Goal: Transaction & Acquisition: Book appointment/travel/reservation

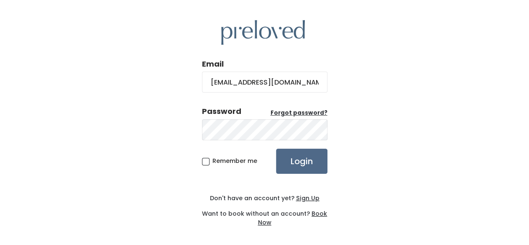
type input "smithmoriah724@gmail.com"
click at [298, 162] on input "Login" at bounding box center [301, 161] width 51 height 25
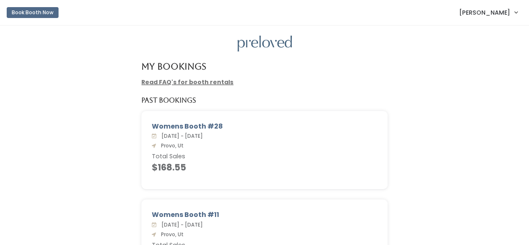
click at [23, 13] on button "Book Booth Now" at bounding box center [33, 12] width 52 height 11
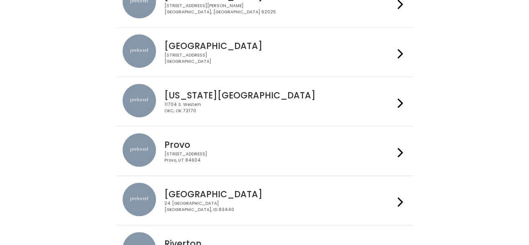
scroll to position [156, 0]
click at [396, 157] on div at bounding box center [401, 151] width 12 height 36
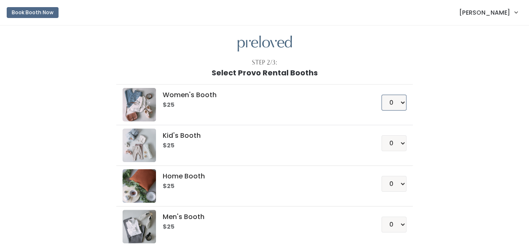
click at [405, 105] on select "0 1 2 3 4" at bounding box center [394, 103] width 25 height 16
select select "1"
click at [382, 95] on select "0 1 2 3 4" at bounding box center [394, 103] width 25 height 16
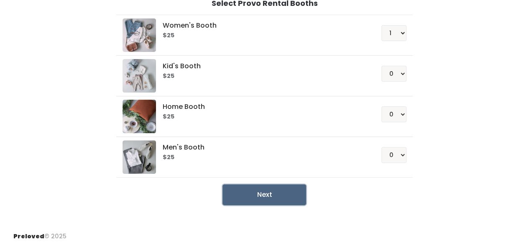
click at [289, 189] on button "Next" at bounding box center [265, 194] width 84 height 21
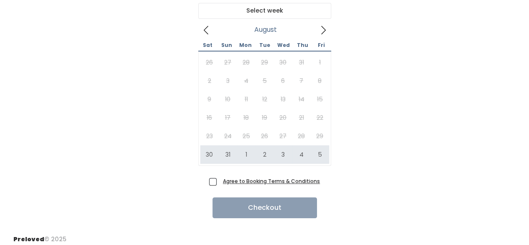
scroll to position [79, 0]
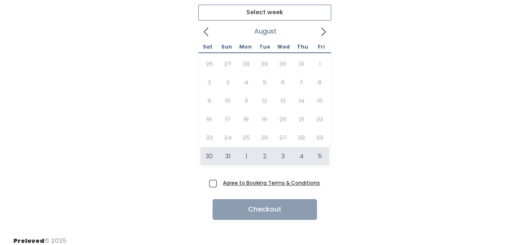
type input "[DATE] to [DATE]"
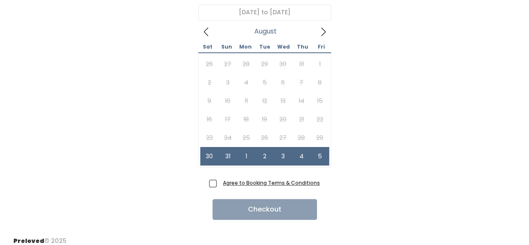
click at [220, 182] on span "Agree to Booking Terms & Conditions" at bounding box center [270, 182] width 100 height 8
click at [220, 182] on input "Agree to Booking Terms & Conditions" at bounding box center [222, 180] width 5 height 5
checkbox input "true"
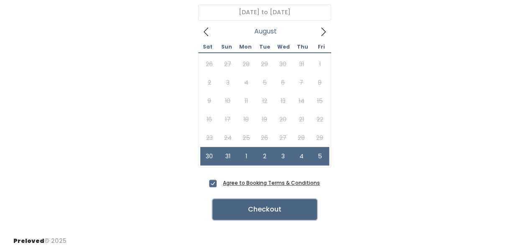
click at [278, 211] on button "Checkout" at bounding box center [265, 209] width 105 height 21
